Goal: Task Accomplishment & Management: Manage account settings

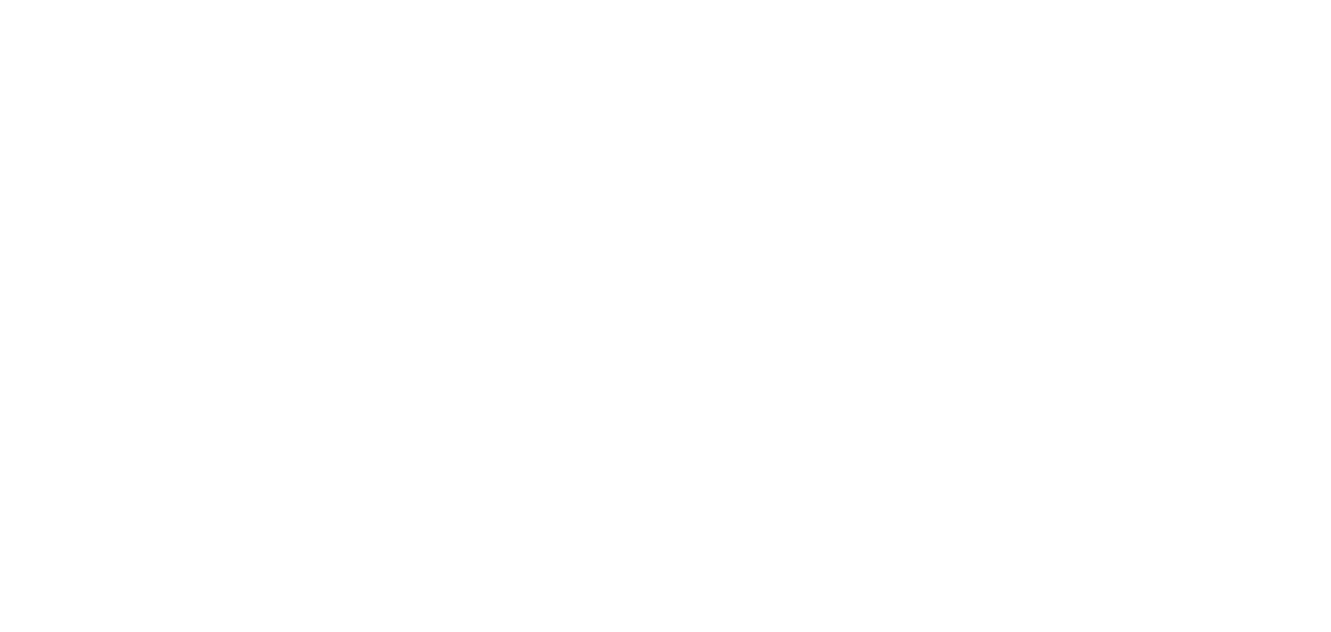
select select "*"
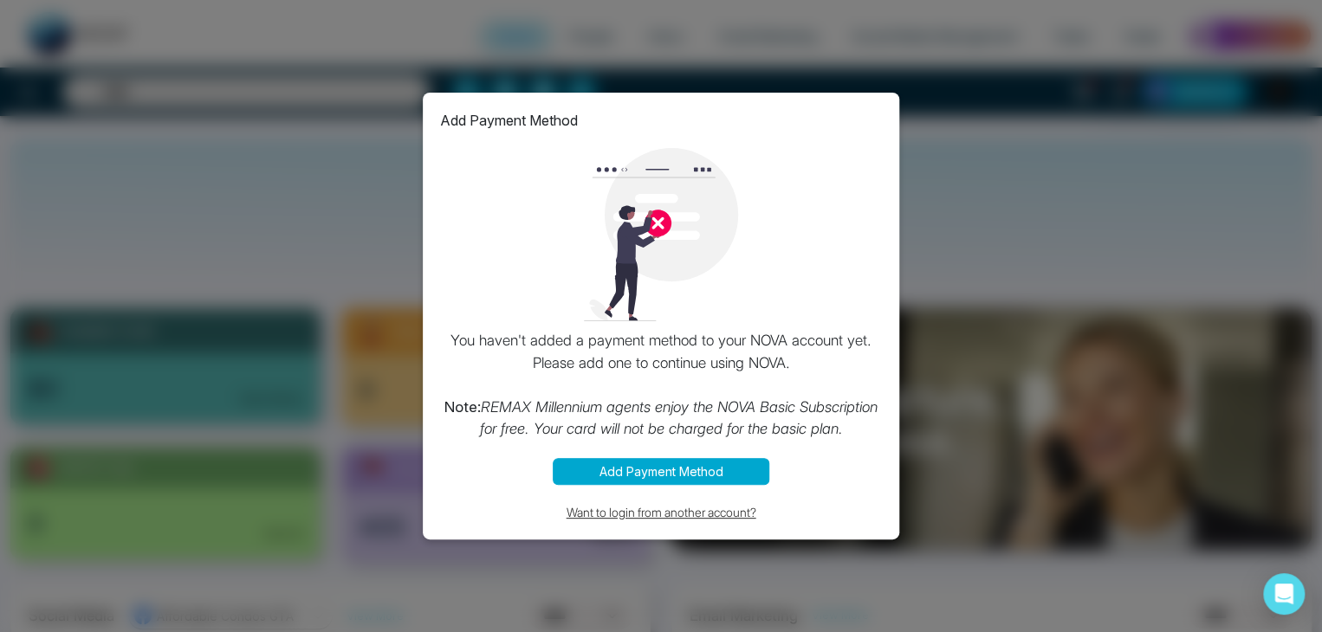
click at [650, 514] on button "Want to login from another account?" at bounding box center [661, 513] width 442 height 20
